Goal: Information Seeking & Learning: Learn about a topic

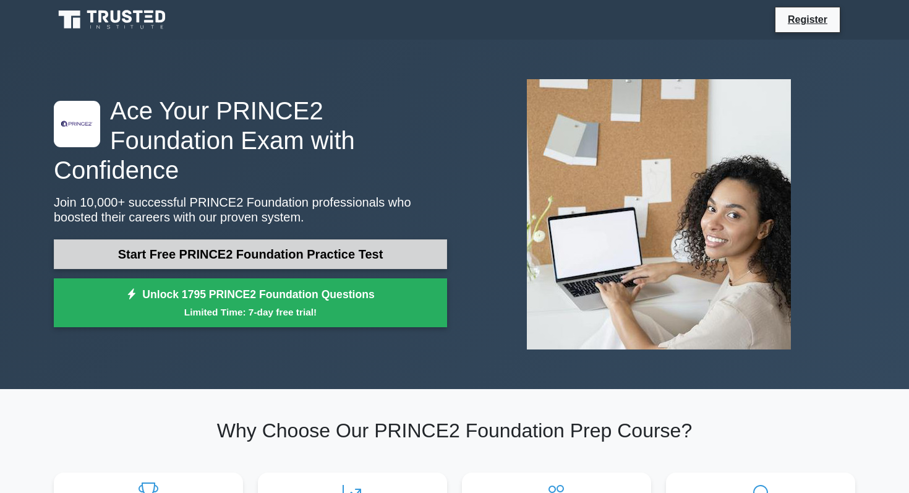
click at [239, 248] on link "Start Free PRINCE2 Foundation Practice Test" at bounding box center [250, 254] width 393 height 30
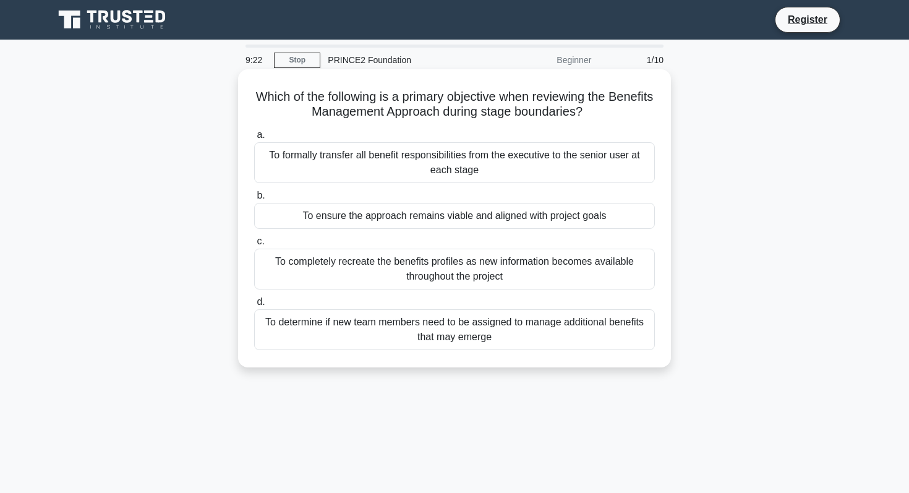
click at [496, 172] on div "To formally transfer all benefit responsibilities from the executive to the sen…" at bounding box center [454, 162] width 401 height 41
click at [254, 139] on input "a. To formally transfer all benefit responsibilities from the executive to the …" at bounding box center [254, 135] width 0 height 8
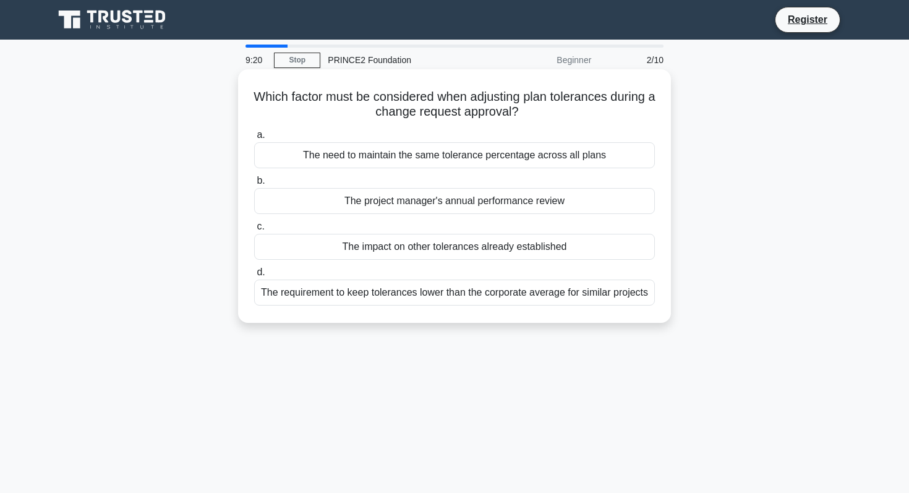
click at [480, 161] on div "The need to maintain the same tolerance percentage across all plans" at bounding box center [454, 155] width 401 height 26
click at [254, 139] on input "a. The need to maintain the same tolerance percentage across all plans" at bounding box center [254, 135] width 0 height 8
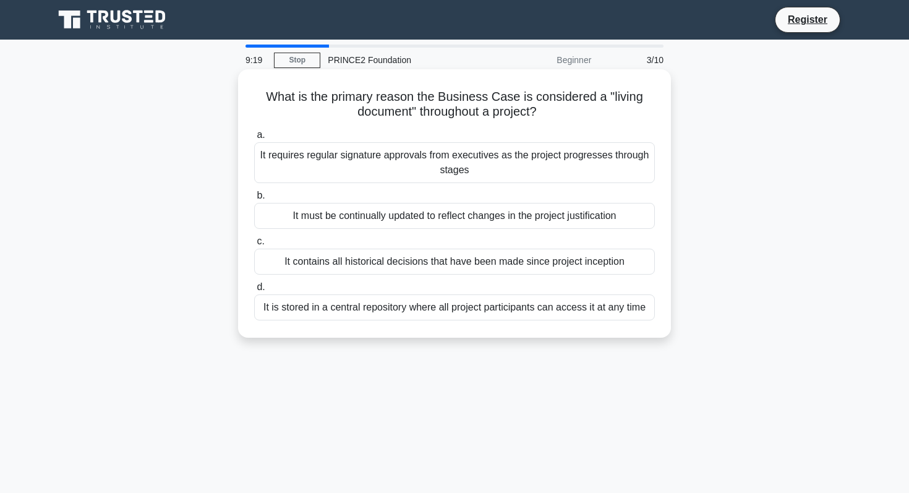
click at [480, 212] on div "It must be continually updated to reflect changes in the project justification" at bounding box center [454, 216] width 401 height 26
click at [254, 200] on input "b. It must be continually updated to reflect changes in the project justificati…" at bounding box center [254, 196] width 0 height 8
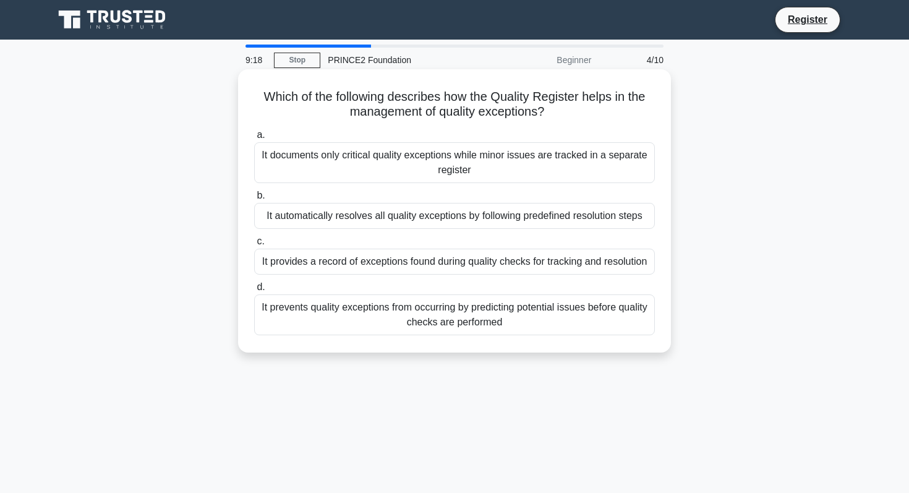
click at [482, 269] on div "It provides a record of exceptions found during quality checks for tracking and…" at bounding box center [454, 261] width 401 height 26
click at [254, 245] on input "c. It provides a record of exceptions found during quality checks for tracking …" at bounding box center [254, 241] width 0 height 8
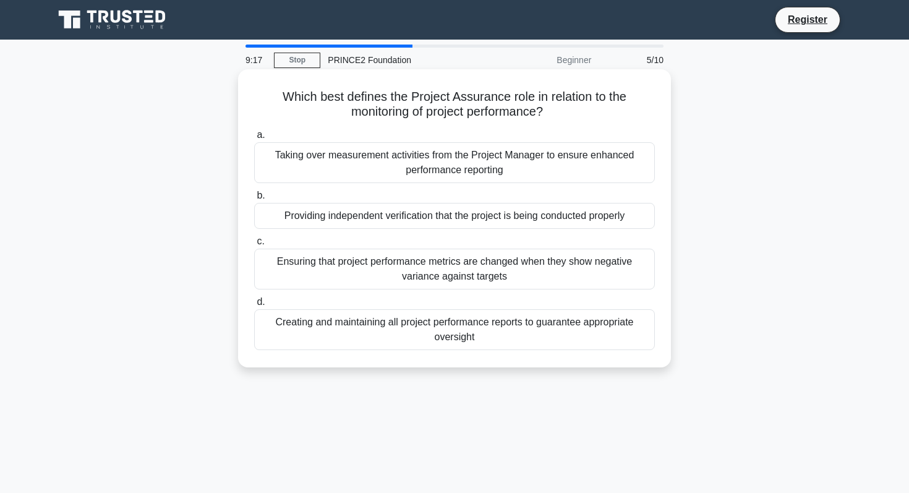
click at [477, 318] on div "Creating and maintaining all project performance reports to guarantee appropria…" at bounding box center [454, 329] width 401 height 41
click at [254, 306] on input "d. Creating and maintaining all project performance reports to guarantee approp…" at bounding box center [254, 302] width 0 height 8
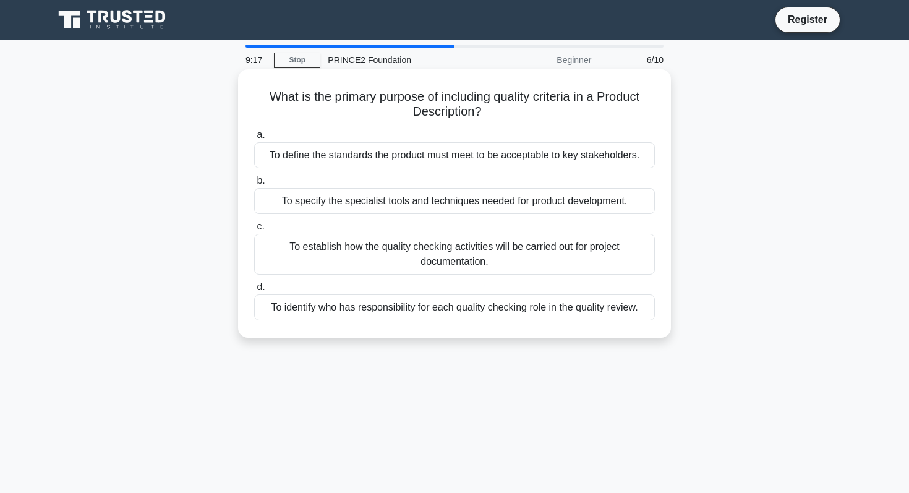
click at [491, 247] on div "To establish how the quality checking activities will be carried out for projec…" at bounding box center [454, 254] width 401 height 41
click at [254, 231] on input "c. To establish how the quality checking activities will be carried out for pro…" at bounding box center [254, 227] width 0 height 8
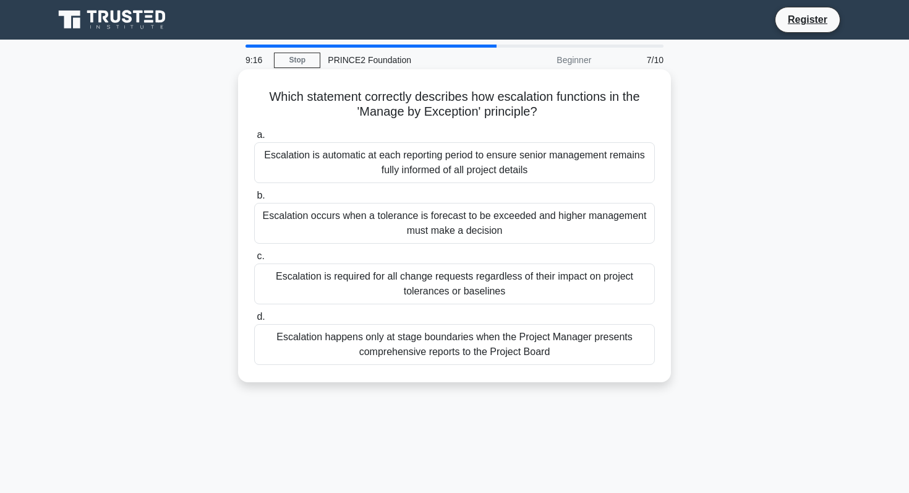
click at [486, 191] on label "b. Escalation occurs when a tolerance is forecast to be exceeded and higher man…" at bounding box center [454, 216] width 401 height 56
click at [254, 192] on input "b. Escalation occurs when a tolerance is forecast to be exceeded and higher man…" at bounding box center [254, 196] width 0 height 8
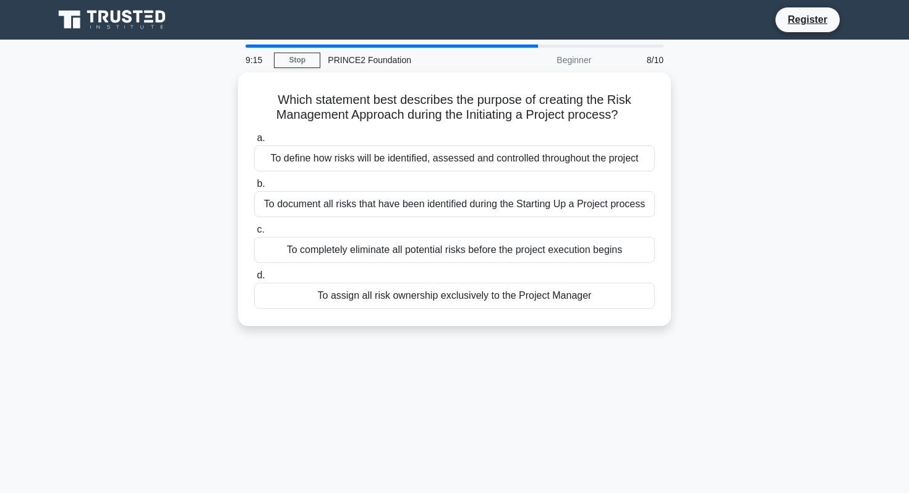
click at [486, 191] on div "To document all risks that have been identified during the Starting Up a Projec…" at bounding box center [454, 204] width 401 height 26
click at [254, 188] on input "b. To document all risks that have been identified during the Starting Up a Pro…" at bounding box center [254, 184] width 0 height 8
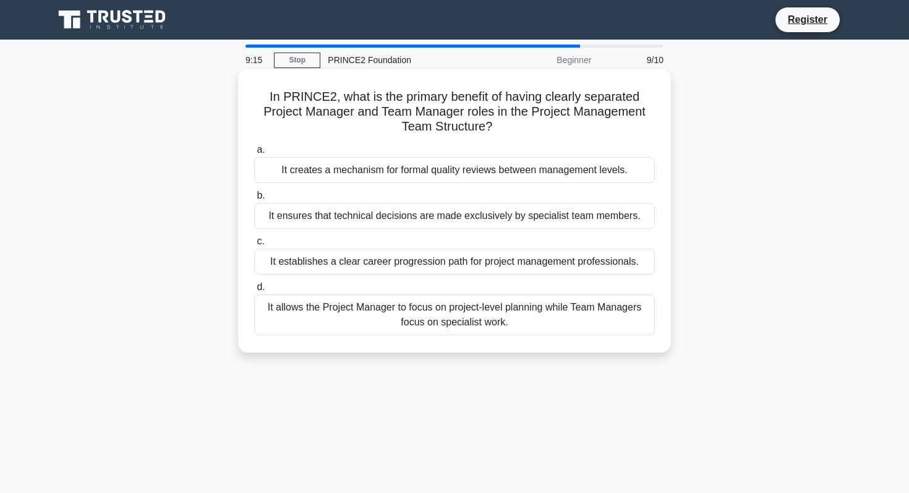
click at [488, 223] on div "It ensures that technical decisions are made exclusively by specialist team mem…" at bounding box center [454, 216] width 401 height 26
click at [254, 200] on input "b. It ensures that technical decisions are made exclusively by specialist team …" at bounding box center [254, 196] width 0 height 8
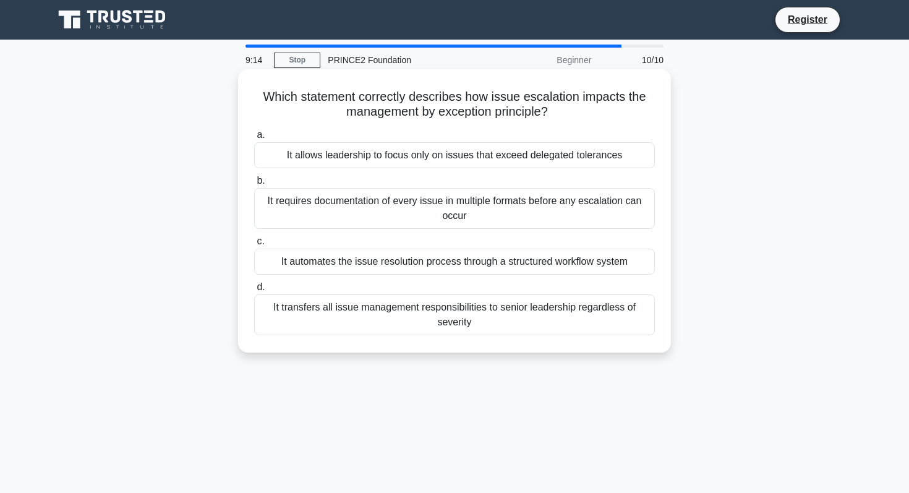
click at [491, 238] on label "c. It automates the issue resolution process through a structured workflow syst…" at bounding box center [454, 254] width 401 height 41
click at [254, 238] on input "c. It automates the issue resolution process through a structured workflow syst…" at bounding box center [254, 241] width 0 height 8
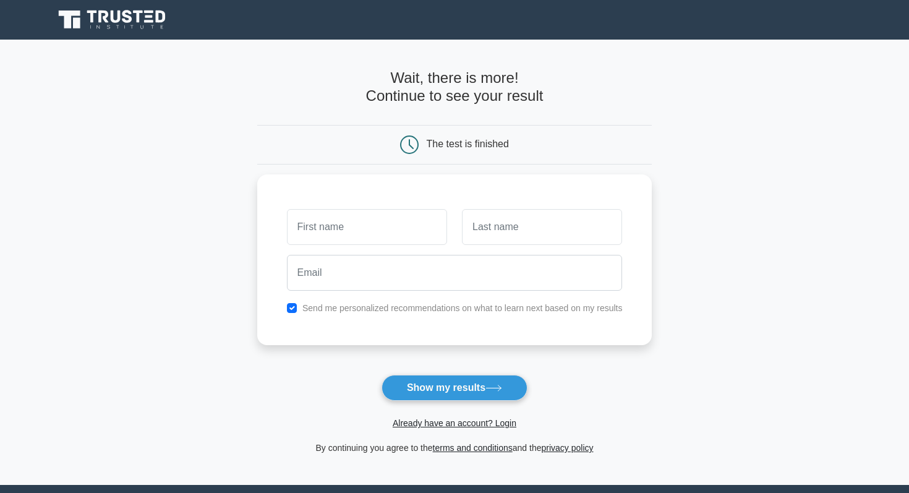
click at [491, 267] on input "email" at bounding box center [455, 273] width 336 height 36
click at [614, 371] on form "Wait, there is more! Continue to see your result The test is finished and the" at bounding box center [454, 262] width 395 height 386
click at [414, 227] on input "text" at bounding box center [367, 224] width 160 height 36
type input "[PERSON_NAME]"
type input "krishnakmar"
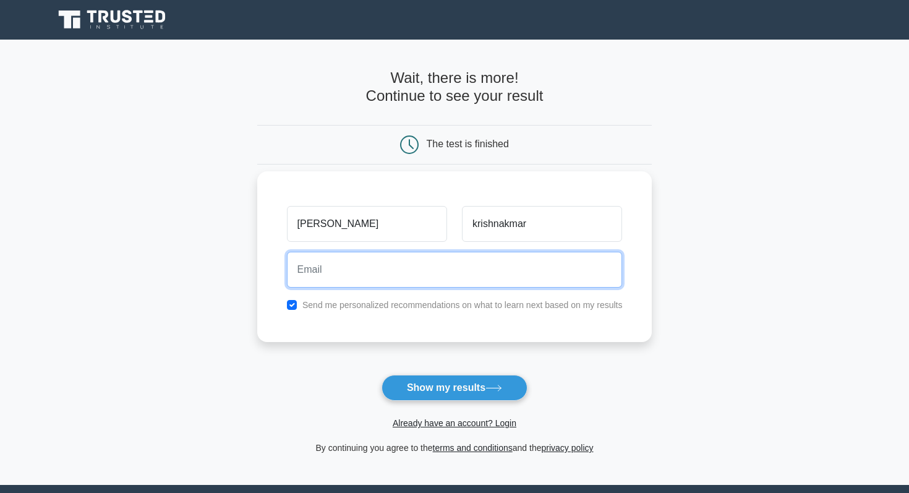
click at [403, 265] on input "email" at bounding box center [455, 270] width 336 height 36
type input "[EMAIL_ADDRESS][DOMAIN_NAME]"
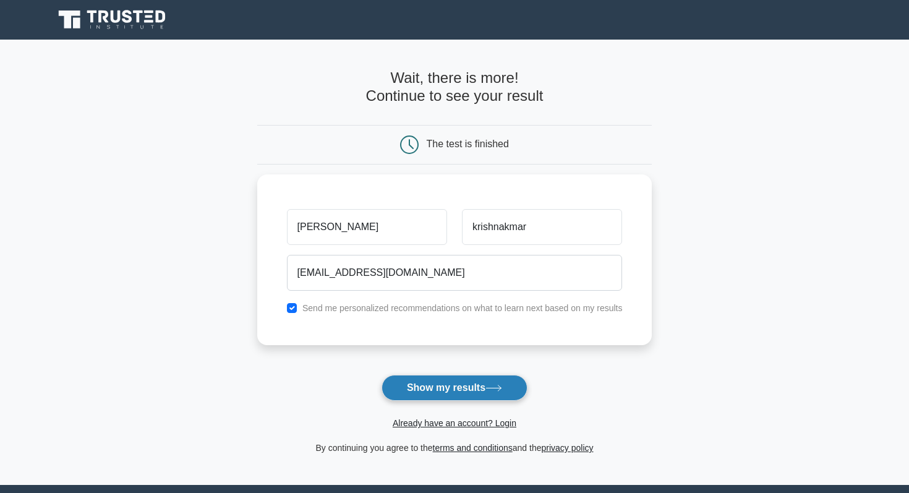
click at [434, 383] on button "Show my results" at bounding box center [454, 388] width 146 height 26
